Goal: Information Seeking & Learning: Learn about a topic

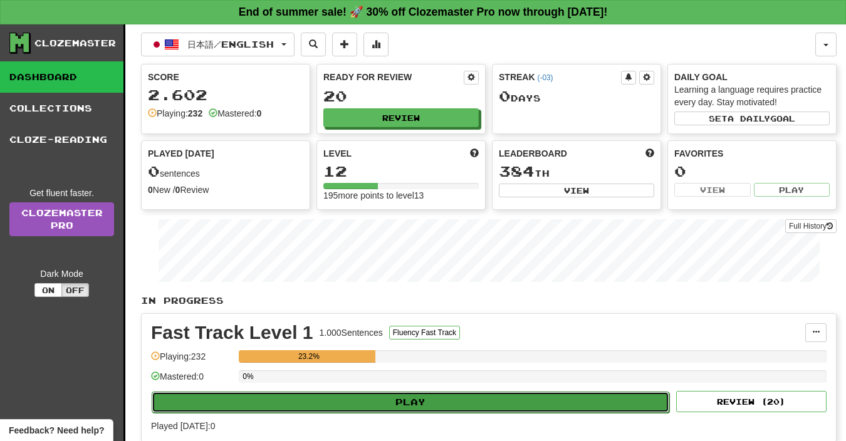
click at [400, 405] on button "Play" at bounding box center [411, 402] width 518 height 21
select select "**"
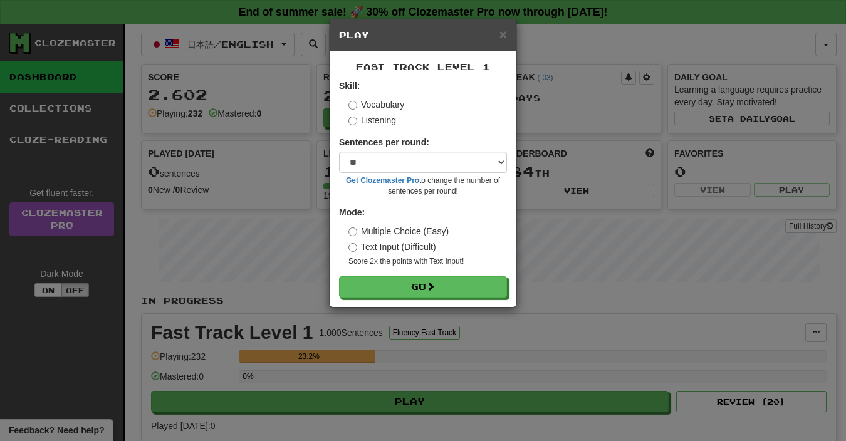
click at [394, 276] on form "Skill: Vocabulary Listening Sentences per round: * ** ** ** ** ** *** ******** …" at bounding box center [423, 189] width 168 height 218
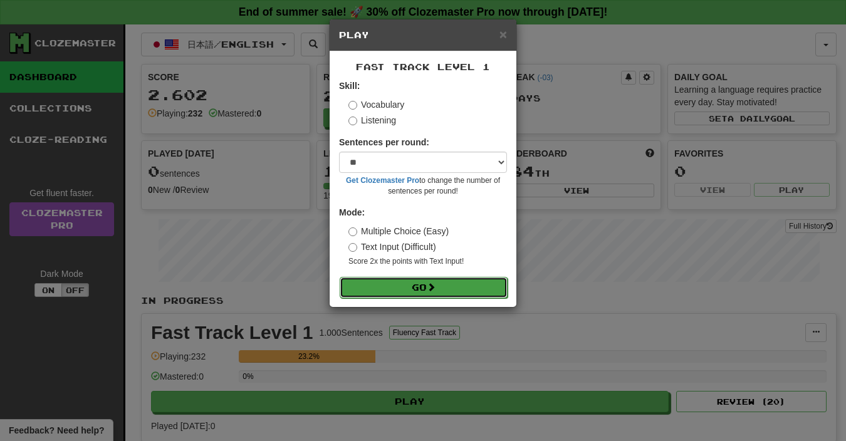
click at [399, 281] on button "Go" at bounding box center [424, 287] width 168 height 21
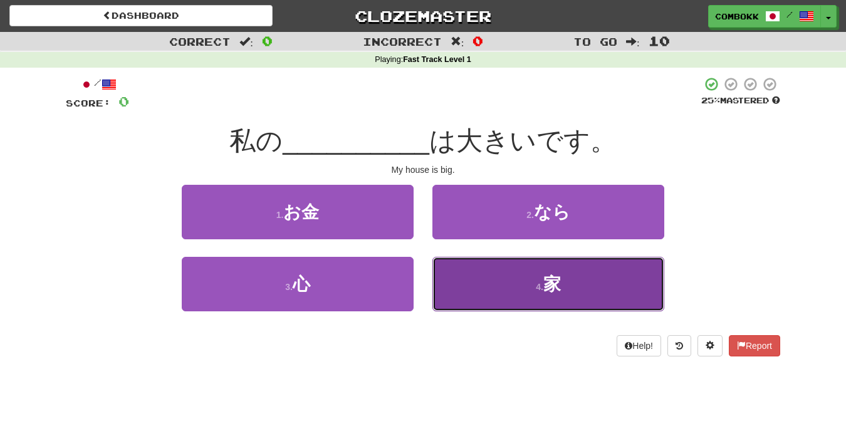
click at [535, 294] on button "4 . [PERSON_NAME]" at bounding box center [548, 284] width 232 height 55
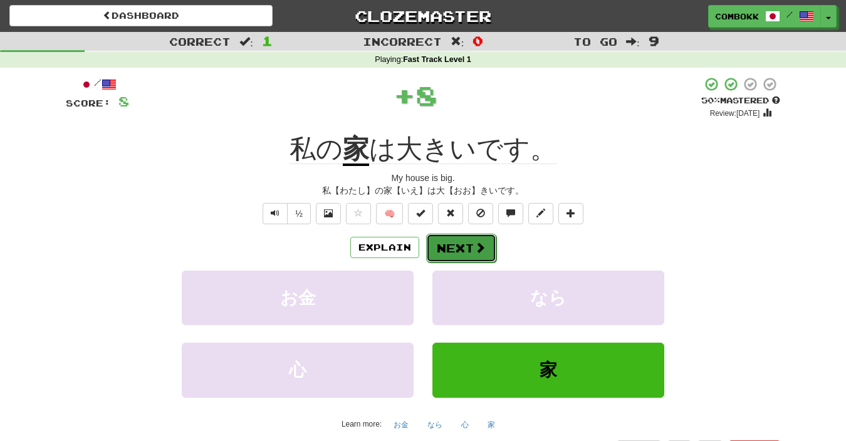
click at [474, 259] on button "Next" at bounding box center [461, 248] width 70 height 29
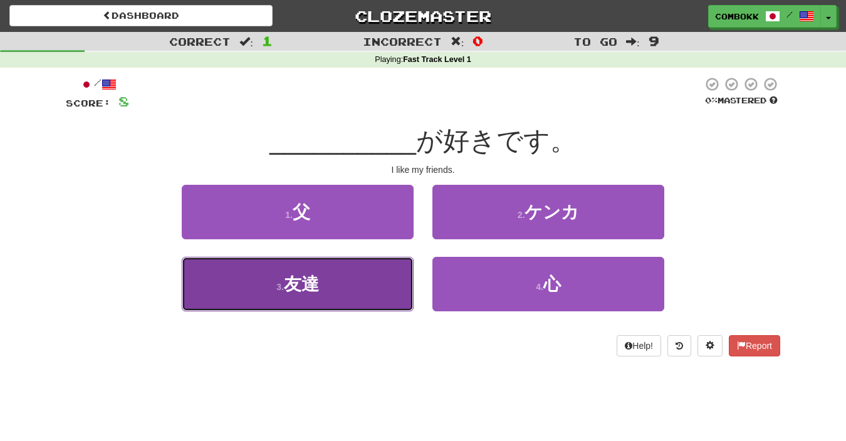
click at [308, 306] on button "3 . 友達" at bounding box center [298, 284] width 232 height 55
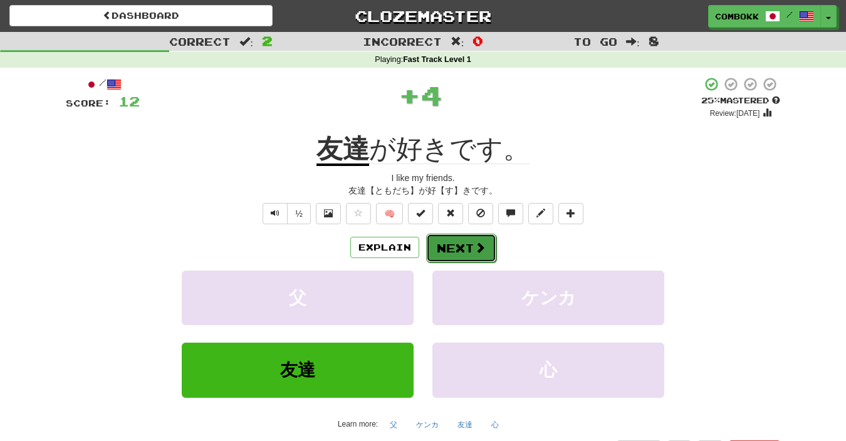
click at [468, 248] on button "Next" at bounding box center [461, 248] width 70 height 29
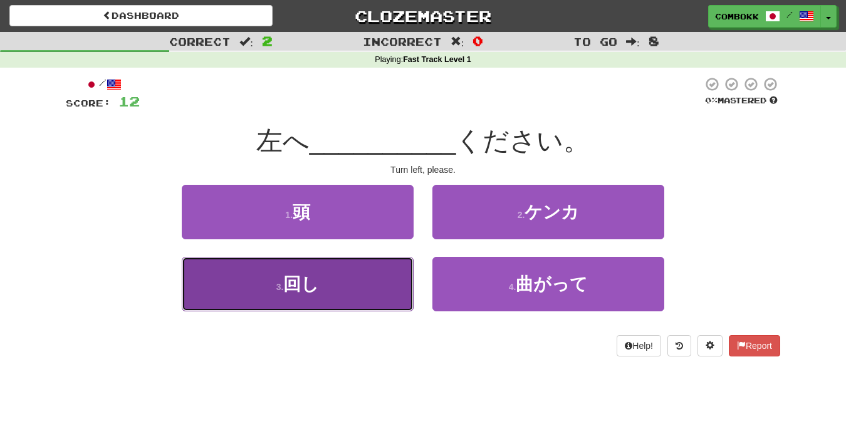
click at [382, 268] on button "3 . 回し" at bounding box center [298, 284] width 232 height 55
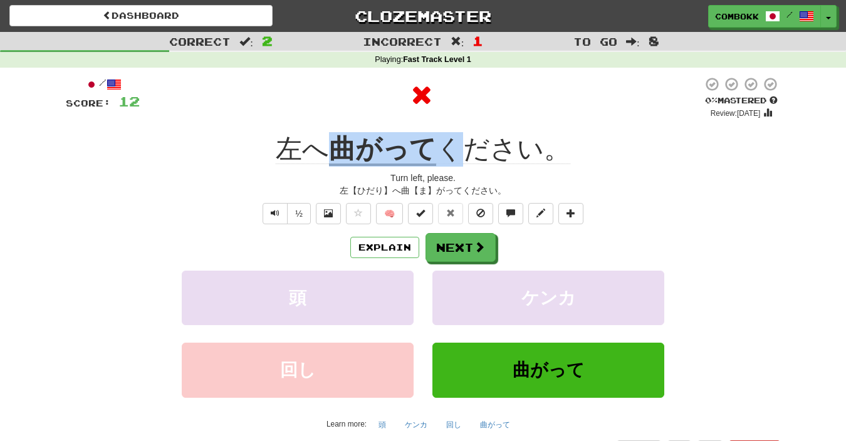
drag, startPoint x: 336, startPoint y: 138, endPoint x: 457, endPoint y: 137, distance: 121.6
click at [457, 137] on div "左へ 曲がって ください。" at bounding box center [423, 149] width 714 height 34
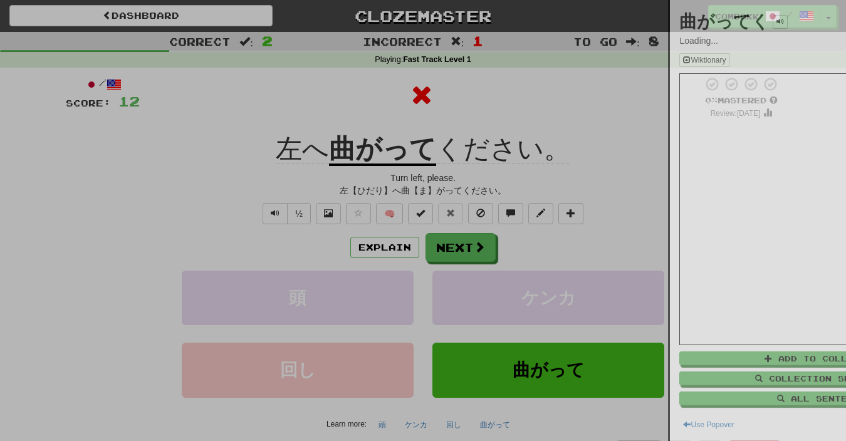
click at [412, 172] on div at bounding box center [423, 220] width 846 height 441
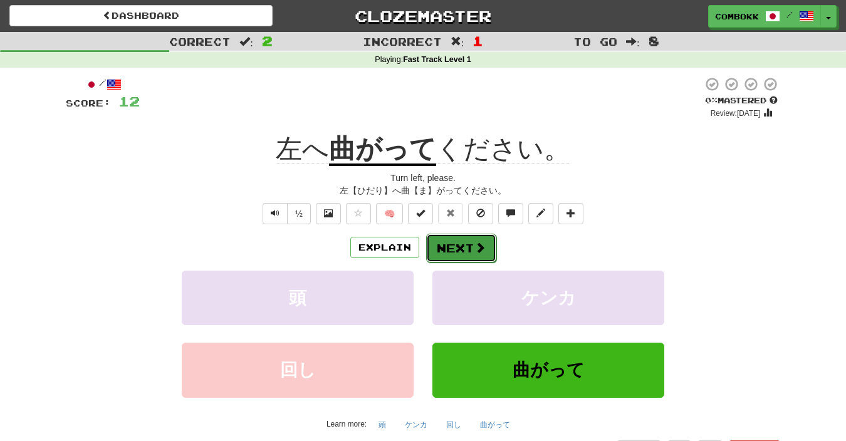
click at [454, 250] on button "Next" at bounding box center [461, 248] width 70 height 29
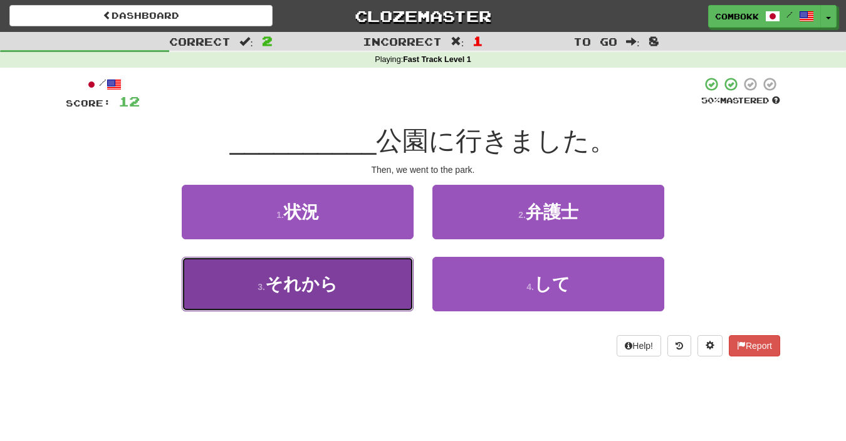
click at [381, 288] on button "3 . それから" at bounding box center [298, 284] width 232 height 55
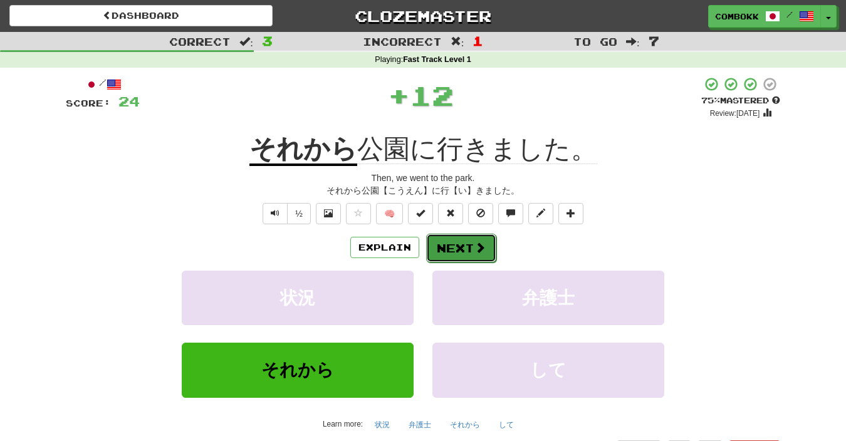
click at [449, 254] on button "Next" at bounding box center [461, 248] width 70 height 29
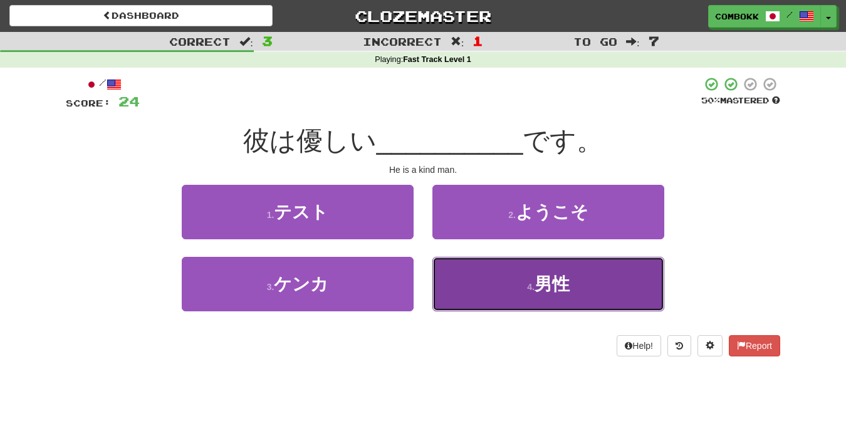
click at [519, 293] on button "4 . 男性" at bounding box center [548, 284] width 232 height 55
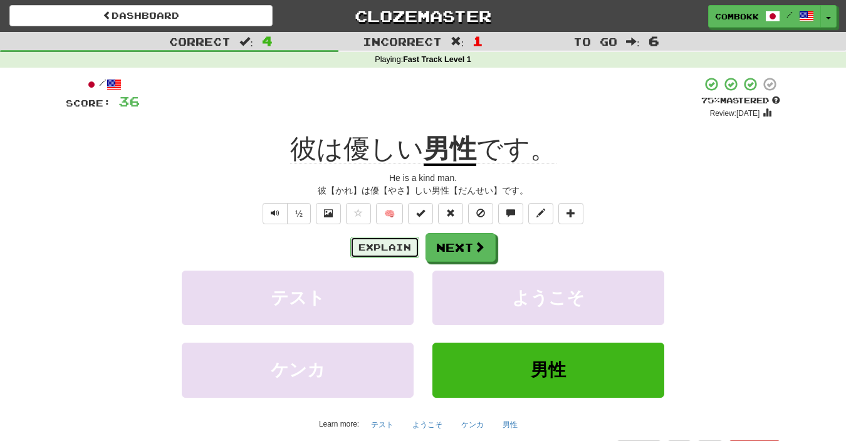
click at [397, 246] on button "Explain" at bounding box center [384, 247] width 69 height 21
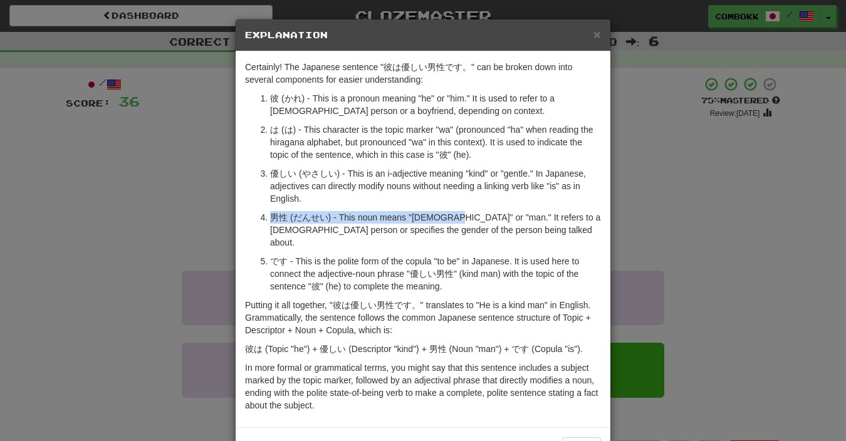
drag, startPoint x: 447, startPoint y: 221, endPoint x: 454, endPoint y: 207, distance: 15.4
click at [454, 207] on ol "彼 (かれ) - This is a pronoun meaning "he" or "him." It is used to refer to a [DEM…" at bounding box center [423, 192] width 356 height 201
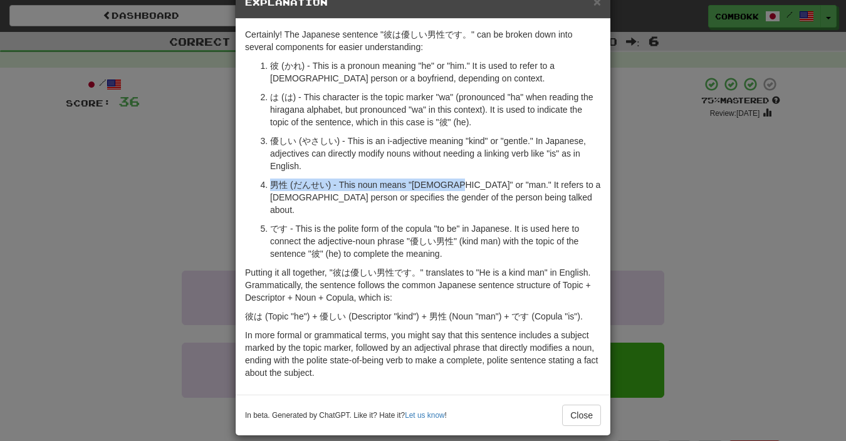
scroll to position [34, 0]
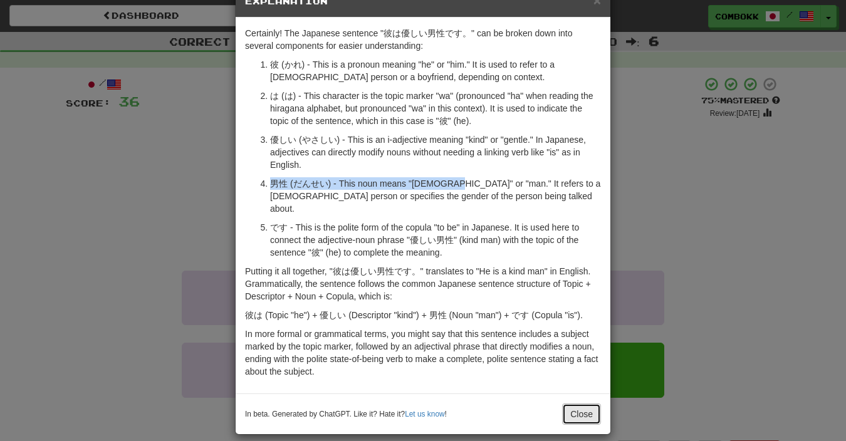
click at [581, 405] on button "Close" at bounding box center [581, 414] width 39 height 21
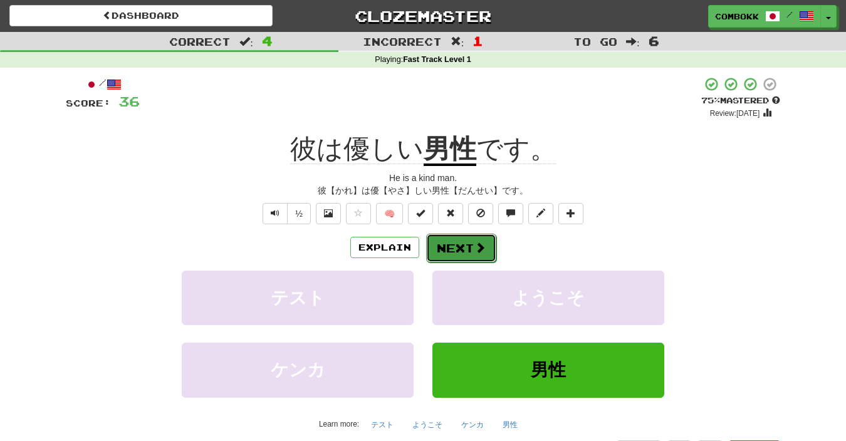
click at [471, 248] on button "Next" at bounding box center [461, 248] width 70 height 29
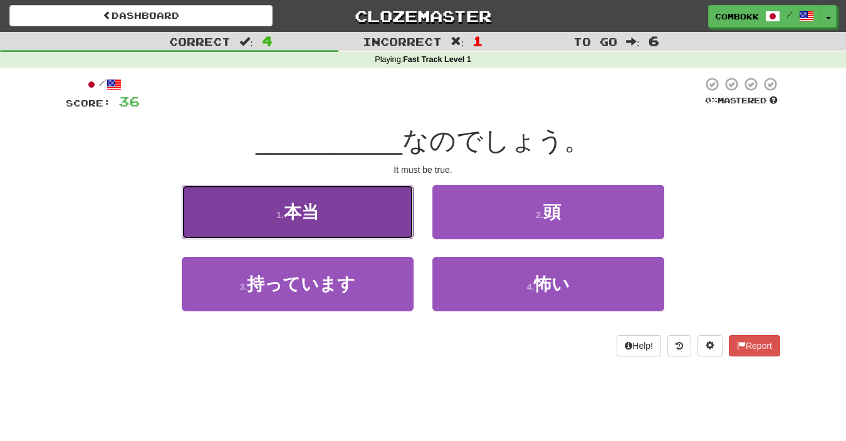
click at [382, 220] on button "1 . 本当" at bounding box center [298, 212] width 232 height 55
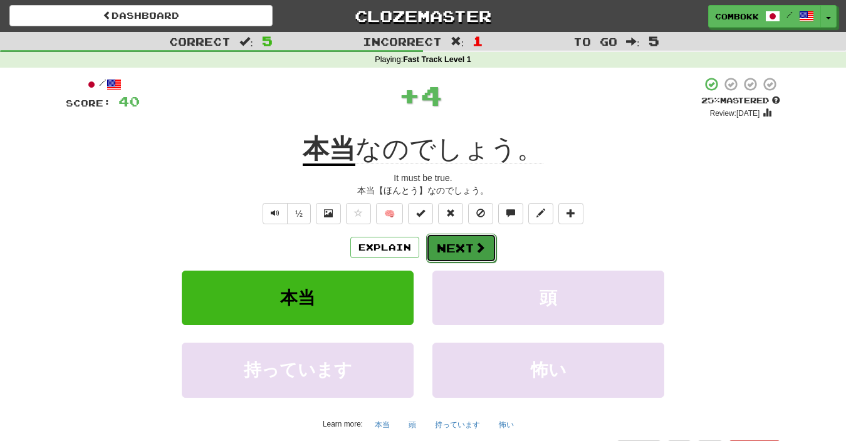
click at [444, 253] on button "Next" at bounding box center [461, 248] width 70 height 29
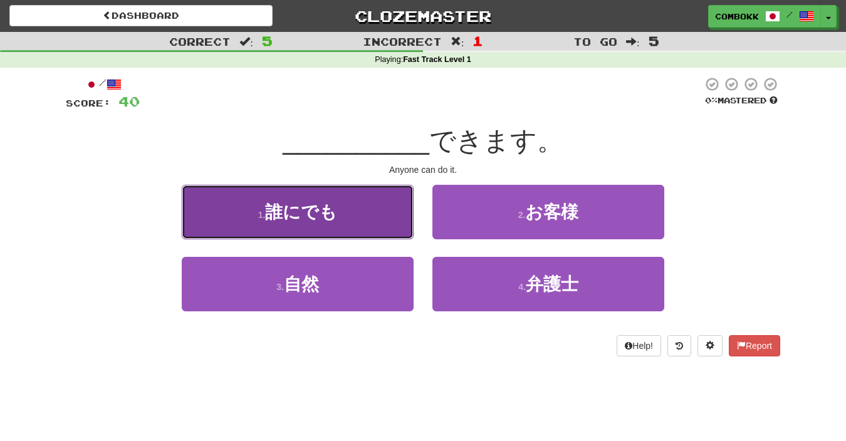
click at [372, 221] on button "1 . 誰にでも" at bounding box center [298, 212] width 232 height 55
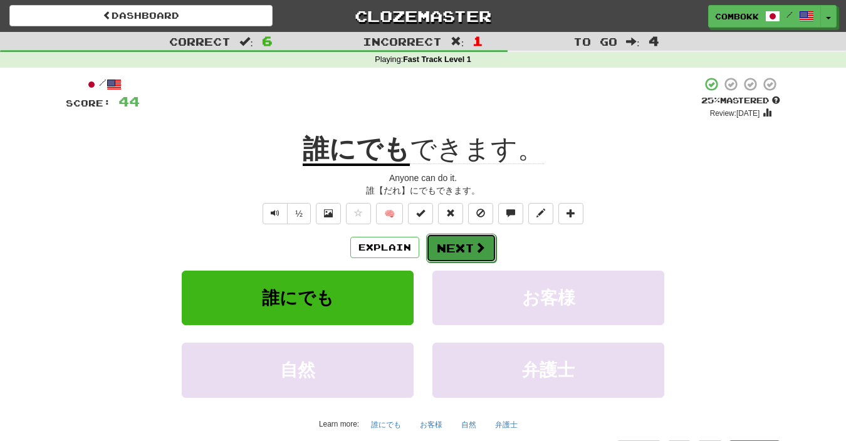
click at [446, 244] on button "Next" at bounding box center [461, 248] width 70 height 29
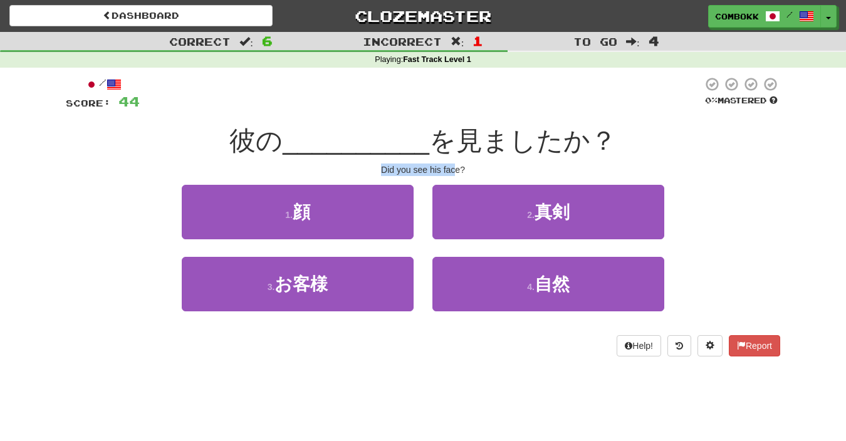
drag, startPoint x: 384, startPoint y: 164, endPoint x: 454, endPoint y: 168, distance: 71.0
click at [454, 168] on div "/ Score: 44 0 % Mastered 彼の __________ を見ましたか？ Did you see his face? 1 . 顔 2 . …" at bounding box center [423, 216] width 714 height 280
click at [454, 168] on div "Did you see his face?" at bounding box center [423, 170] width 714 height 13
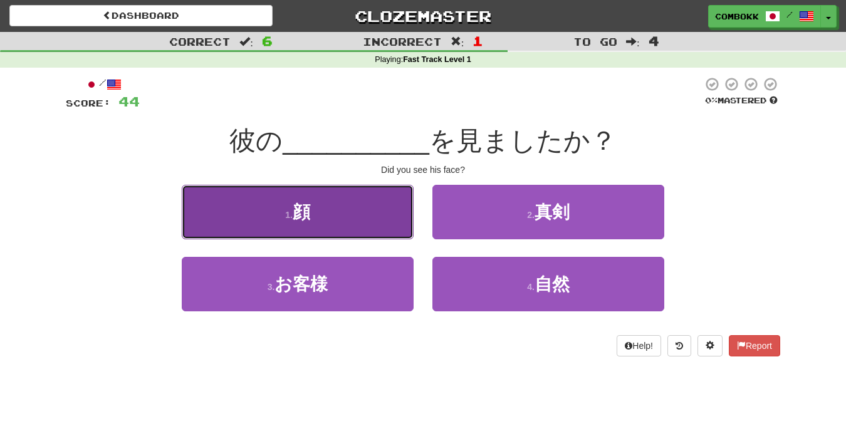
click at [396, 239] on button "1 . 顔" at bounding box center [298, 212] width 232 height 55
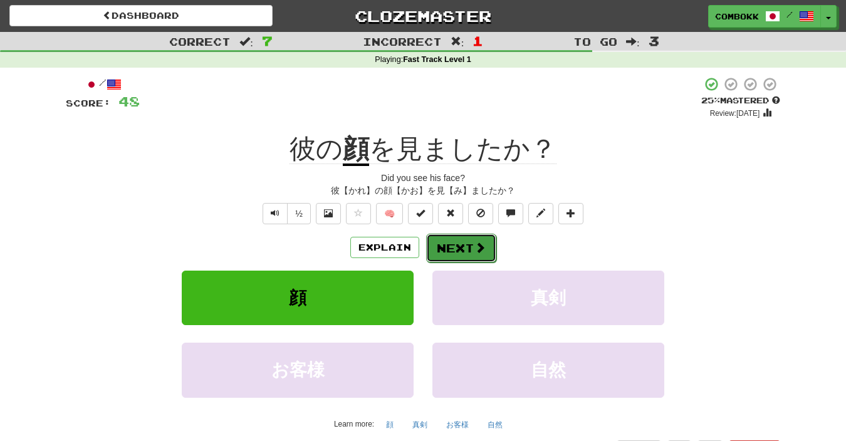
click at [451, 251] on button "Next" at bounding box center [461, 248] width 70 height 29
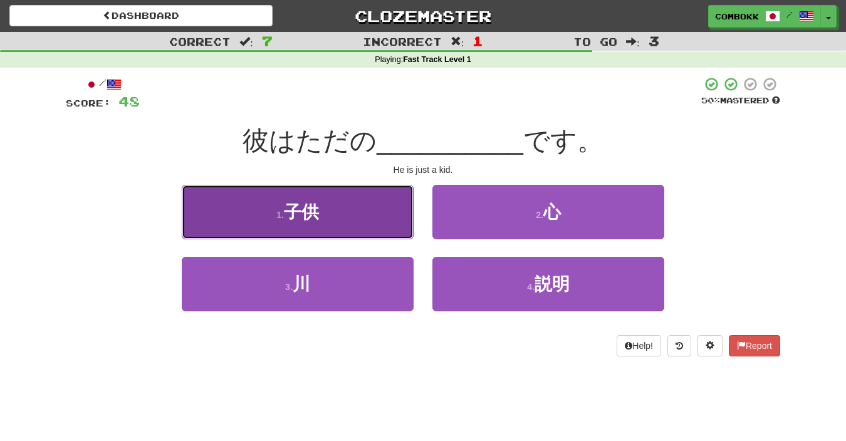
click at [405, 227] on button "1 . 子供" at bounding box center [298, 212] width 232 height 55
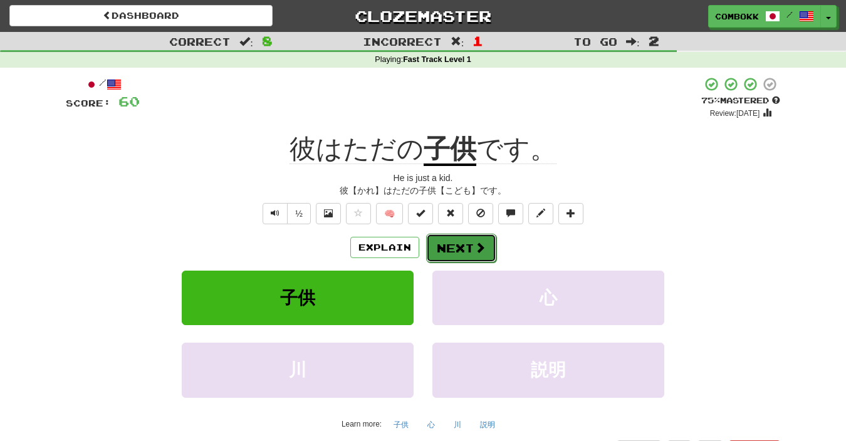
click at [447, 254] on button "Next" at bounding box center [461, 248] width 70 height 29
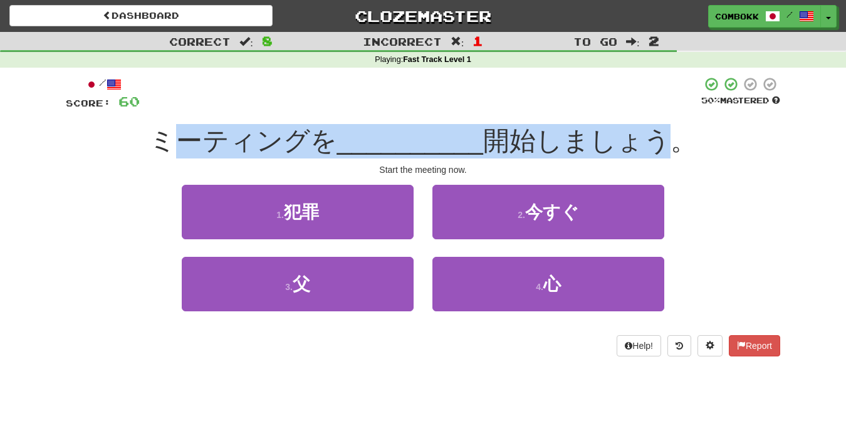
drag, startPoint x: 190, startPoint y: 133, endPoint x: 661, endPoint y: 147, distance: 470.9
click at [661, 147] on div "ミーティングを __________ 開始しましょう。" at bounding box center [423, 141] width 714 height 34
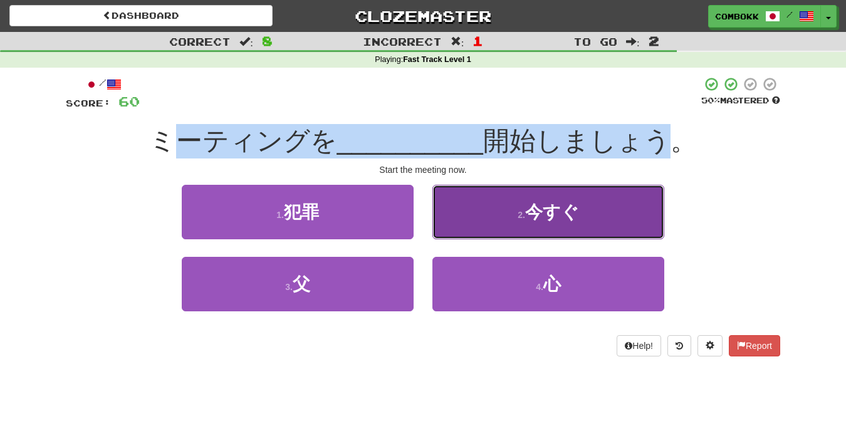
click at [597, 223] on button "2 . 今すぐ" at bounding box center [548, 212] width 232 height 55
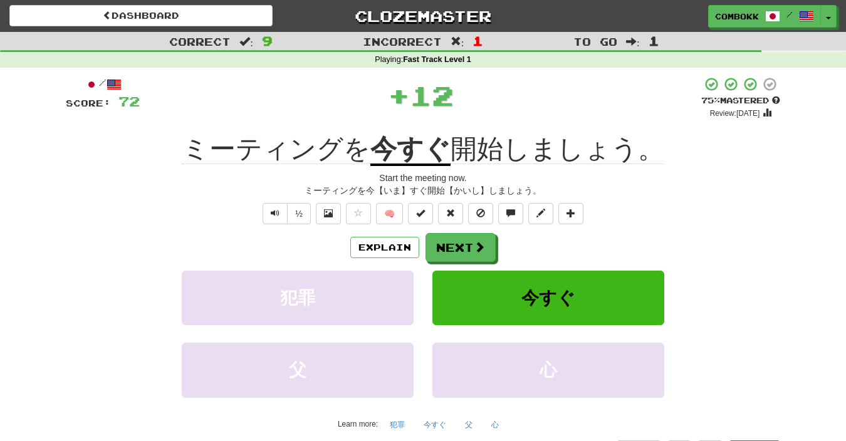
click at [591, 182] on div "Start the meeting now." at bounding box center [423, 178] width 714 height 13
drag, startPoint x: 491, startPoint y: 191, endPoint x: 558, endPoint y: 190, distance: 67.1
click at [558, 190] on div "ミーティングを今【いま】すぐ開始【かいし】しましょう。" at bounding box center [423, 190] width 714 height 13
click at [488, 244] on button "Next" at bounding box center [461, 248] width 70 height 29
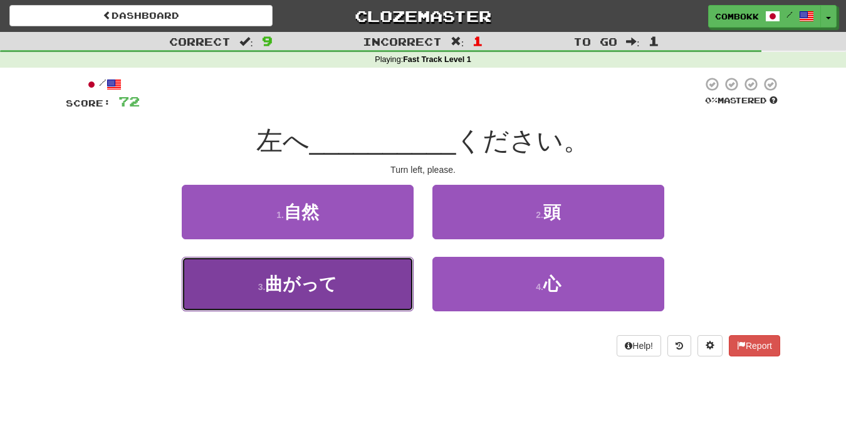
click at [368, 263] on button "3 . 曲がって" at bounding box center [298, 284] width 232 height 55
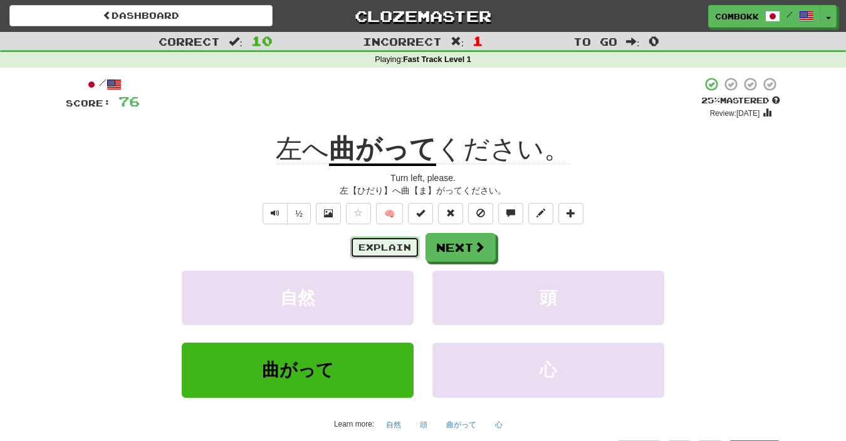
click at [374, 254] on button "Explain" at bounding box center [384, 247] width 69 height 21
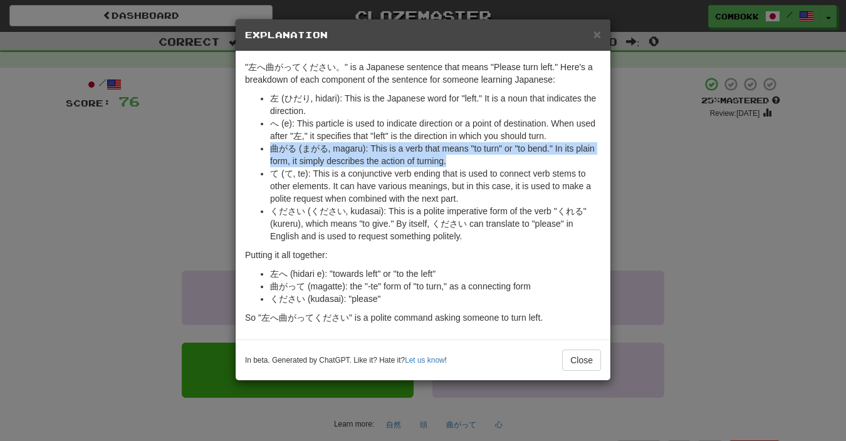
drag, startPoint x: 275, startPoint y: 146, endPoint x: 449, endPoint y: 162, distance: 174.9
click at [449, 162] on li "曲がる (まがる, magaru): This is a verb that means "to turn" or "to bend." In its pla…" at bounding box center [435, 154] width 331 height 25
click at [578, 367] on button "Close" at bounding box center [581, 360] width 39 height 21
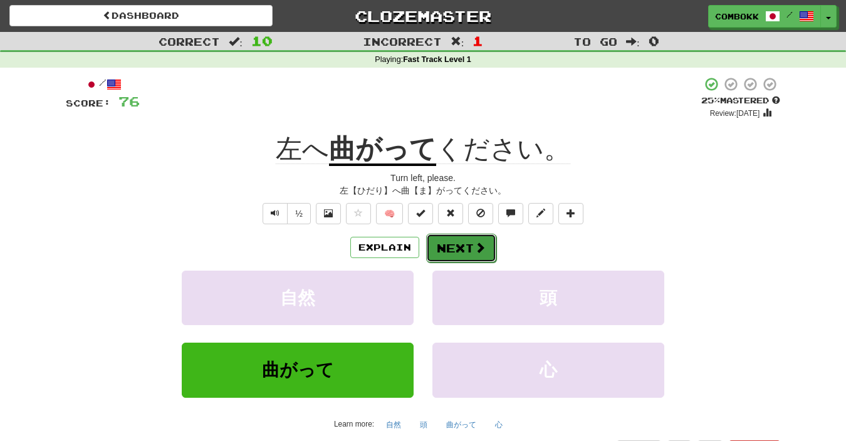
click at [439, 244] on button "Next" at bounding box center [461, 248] width 70 height 29
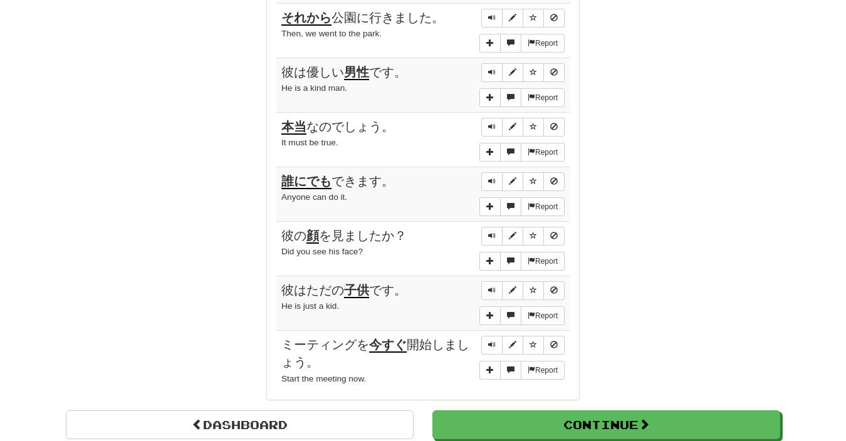
scroll to position [910, 0]
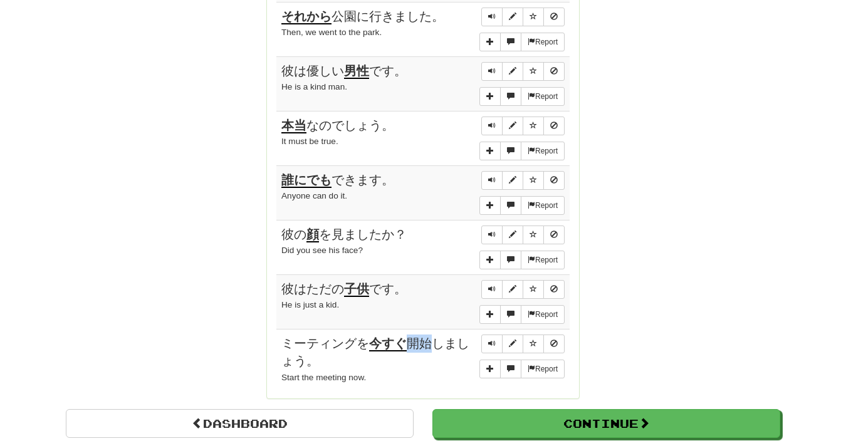
drag, startPoint x: 412, startPoint y: 340, endPoint x: 433, endPoint y: 338, distance: 20.7
click at [433, 338] on span "ミーティングを 今すぐ 開始しましょう。" at bounding box center [375, 353] width 188 height 32
copy span "開始"
